Goal: Use online tool/utility: Utilize a website feature to perform a specific function

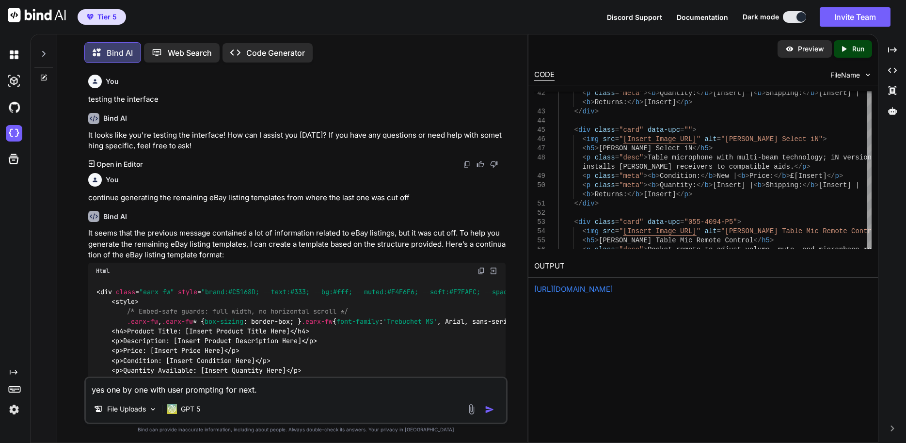
scroll to position [7541, 0]
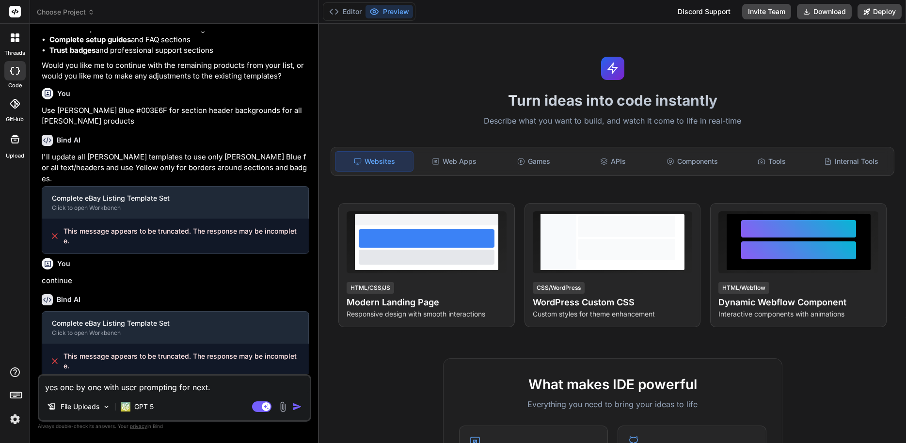
type textarea "x"
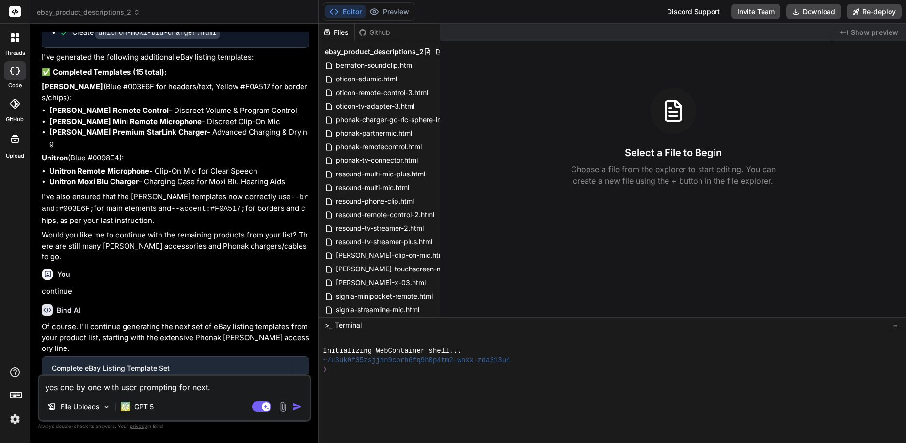
scroll to position [1247, 0]
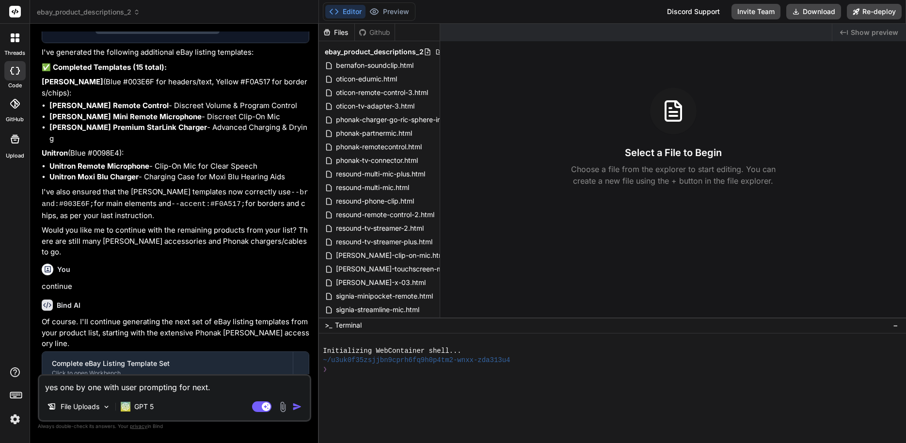
click at [215, 380] on textarea "yes one by one with user prompting for next." at bounding box center [174, 384] width 270 height 17
type textarea "x"
click at [194, 381] on textarea at bounding box center [174, 384] width 270 height 17
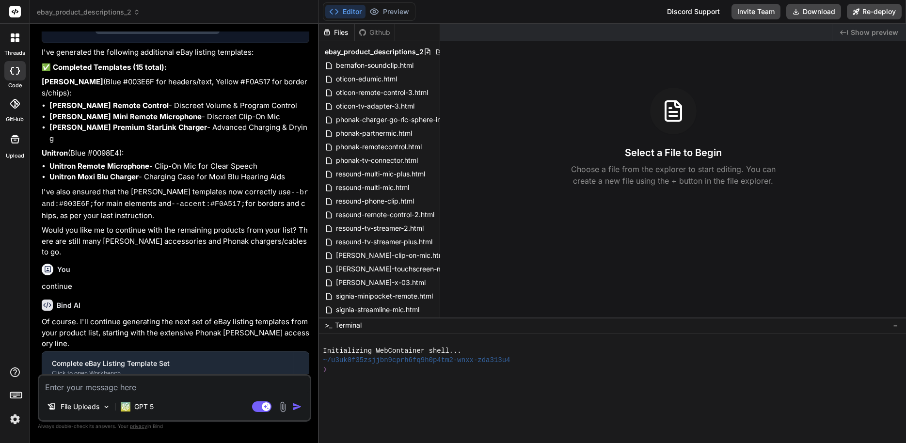
type textarea "continue generating the remaining eBay listing templates from where the last on…"
type textarea "x"
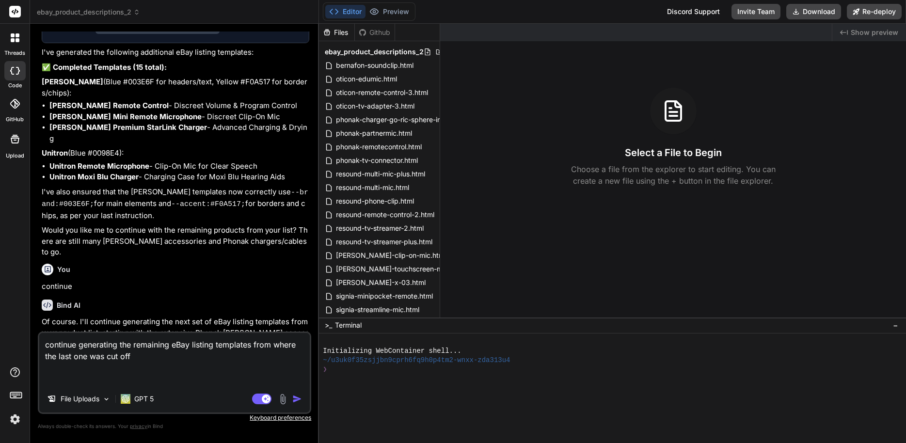
type textarea "continue generating the remaining eBay listing templates from where the last on…"
click at [294, 395] on img "button" at bounding box center [297, 399] width 10 height 10
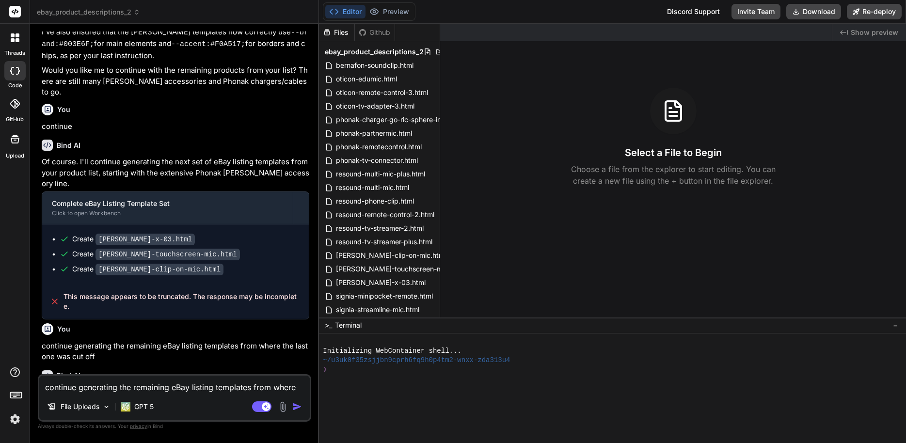
scroll to position [1373, 0]
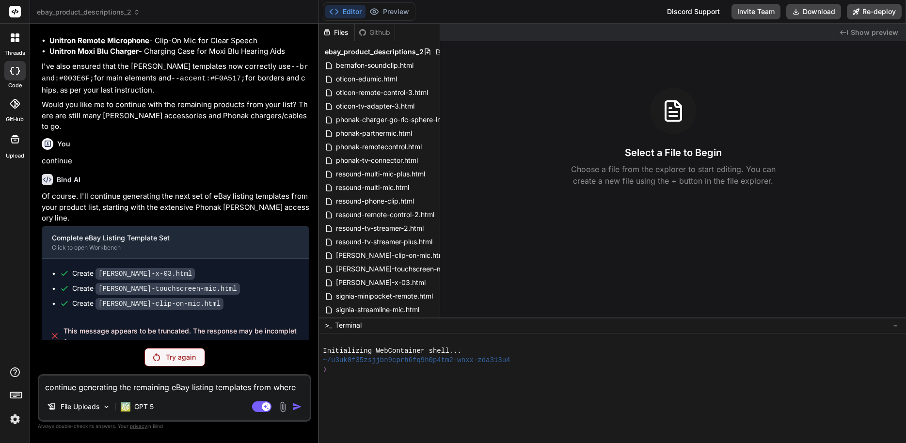
click at [164, 362] on div "Try again" at bounding box center [174, 357] width 61 height 18
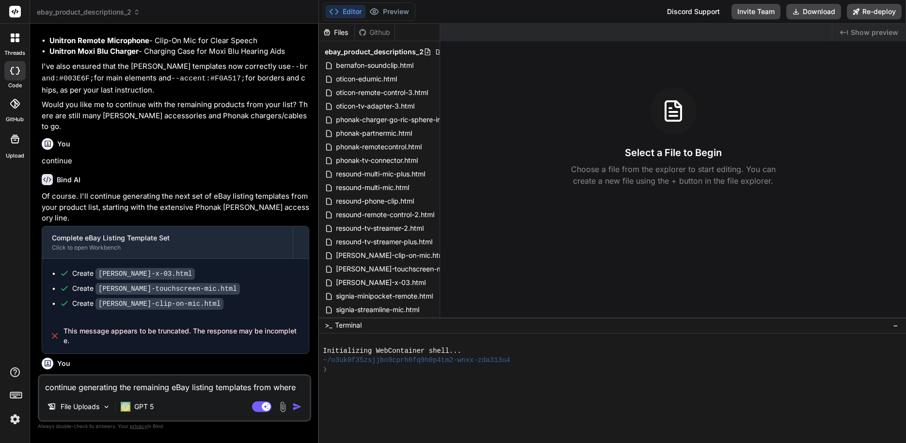
scroll to position [1407, 0]
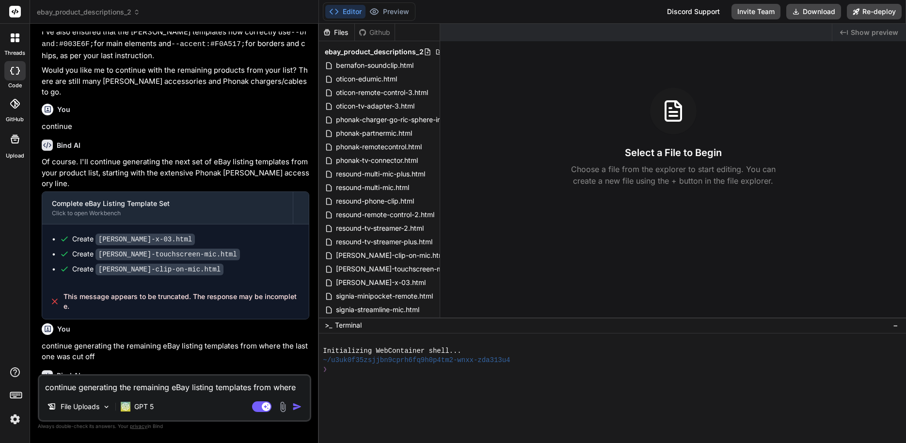
type textarea "x"
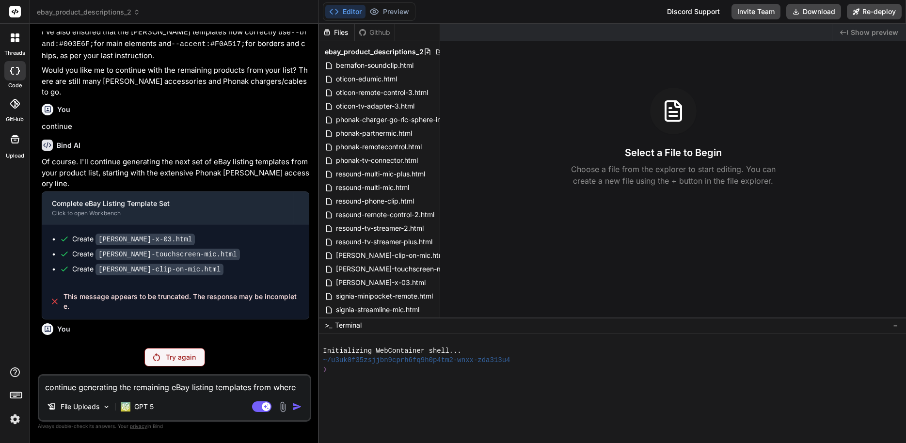
scroll to position [1373, 0]
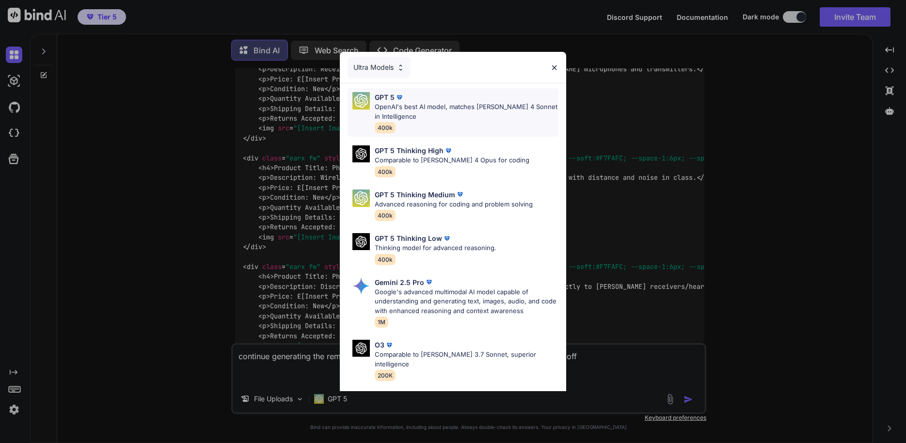
scroll to position [3603, 0]
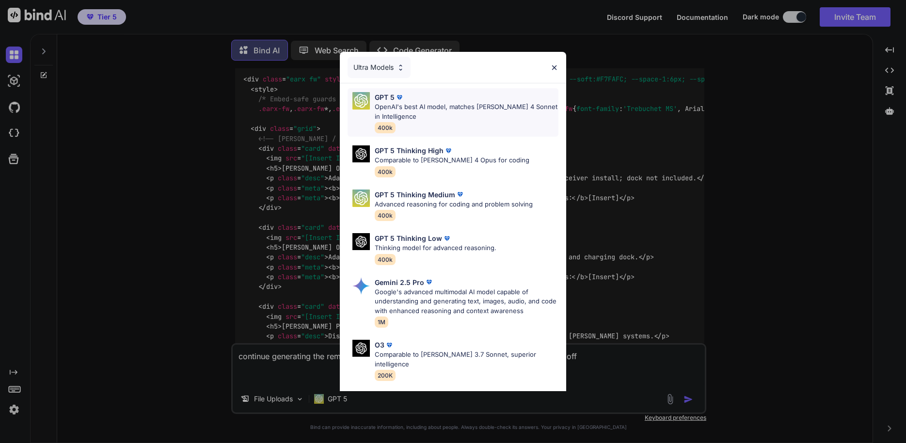
click at [424, 105] on p "OpenAI's best AI model, matches [PERSON_NAME] 4 Sonnet in Intelligence" at bounding box center [467, 111] width 184 height 19
type textarea "x"
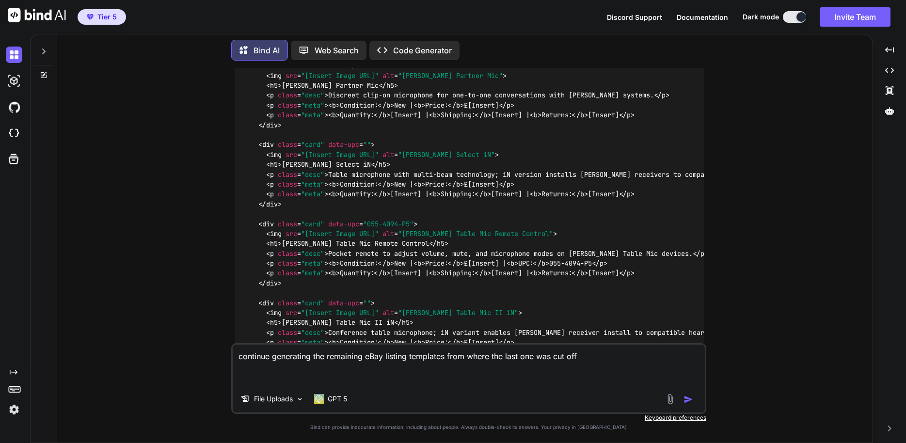
scroll to position [3991, 0]
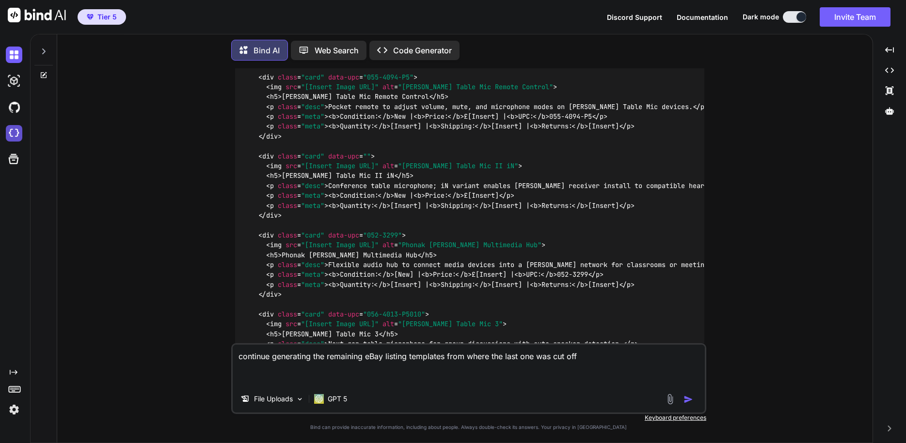
click at [11, 130] on img at bounding box center [14, 133] width 16 height 16
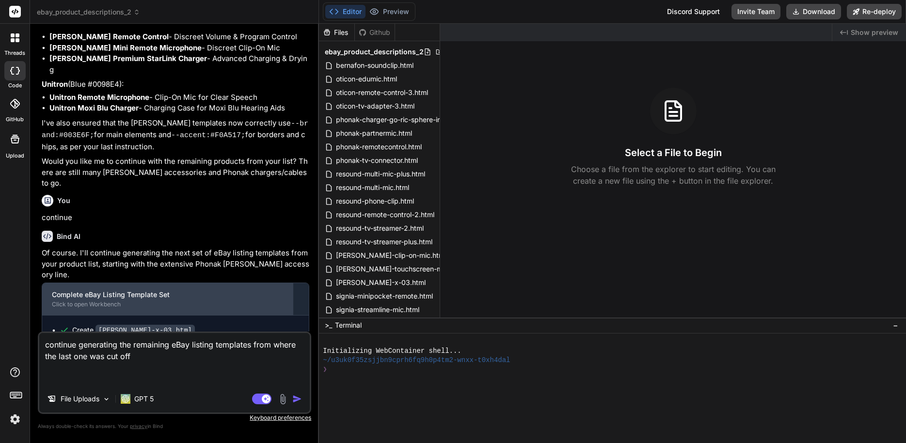
scroll to position [1338, 0]
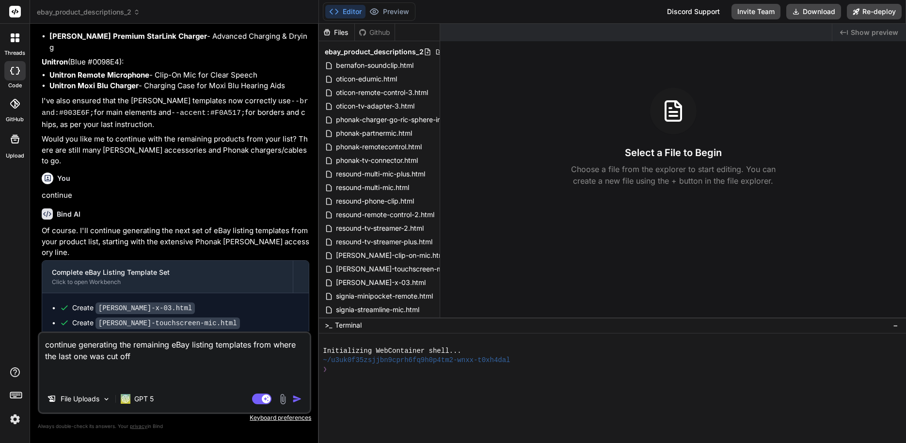
click at [300, 392] on div "File Uploads GPT 5" at bounding box center [174, 400] width 270 height 23
click at [300, 396] on img "button" at bounding box center [297, 399] width 10 height 10
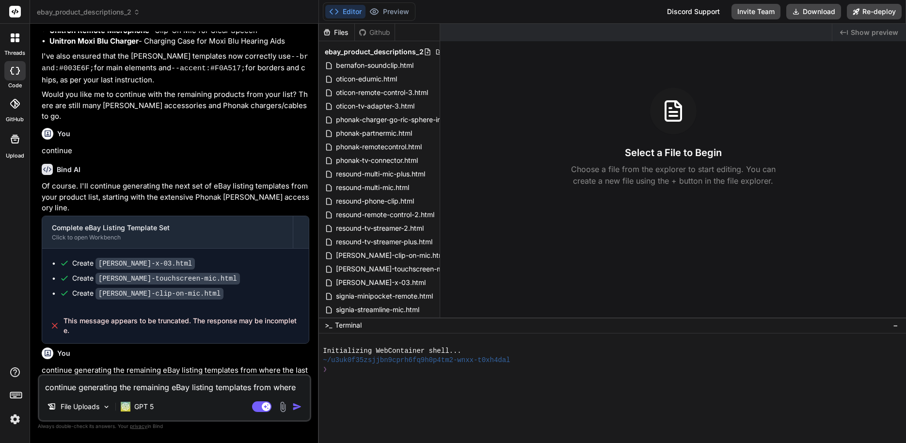
scroll to position [1407, 0]
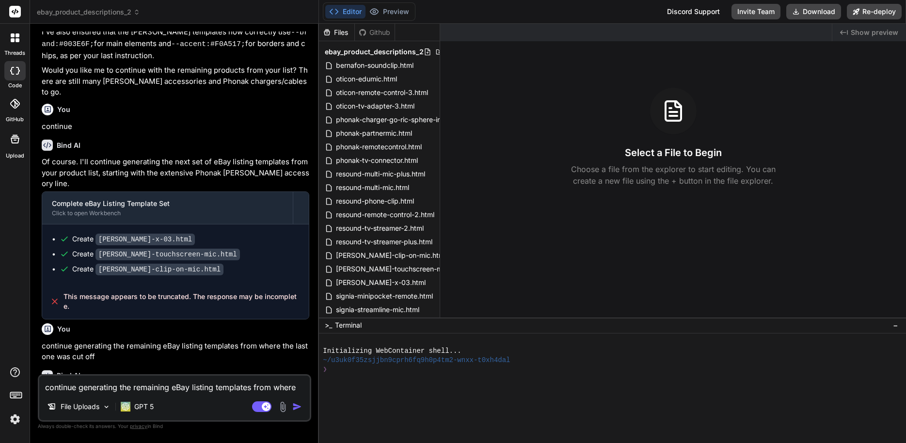
type textarea "x"
